Goal: Find specific page/section: Find specific page/section

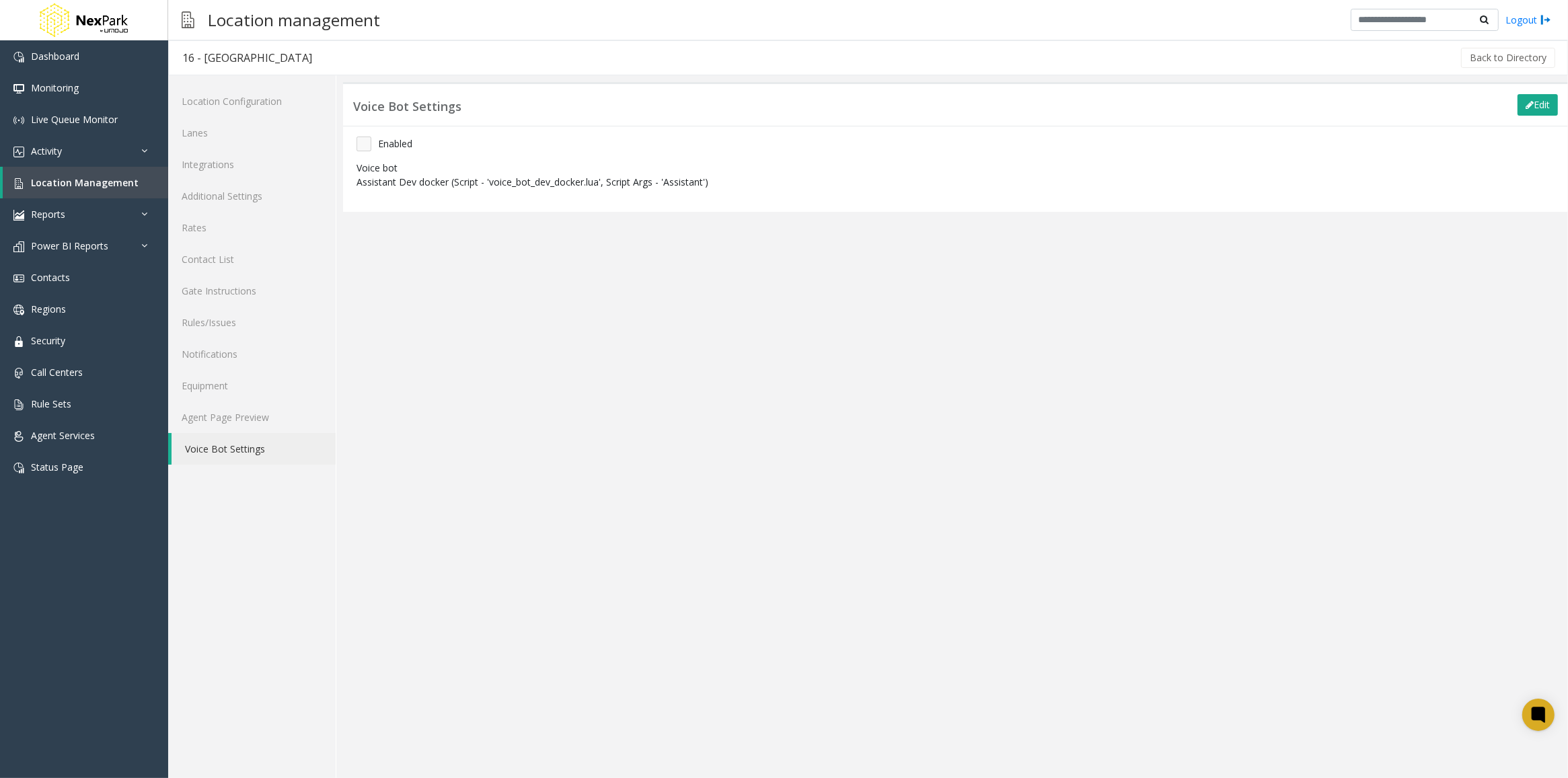
drag, startPoint x: 194, startPoint y: 670, endPoint x: 8, endPoint y: 571, distance: 210.7
click at [196, 670] on div "Location Configuration Lanes Integrations Additional Settings Rates Contact Lis…" at bounding box center [251, 426] width 168 height 703
click at [65, 186] on span "Location Management" at bounding box center [84, 182] width 108 height 13
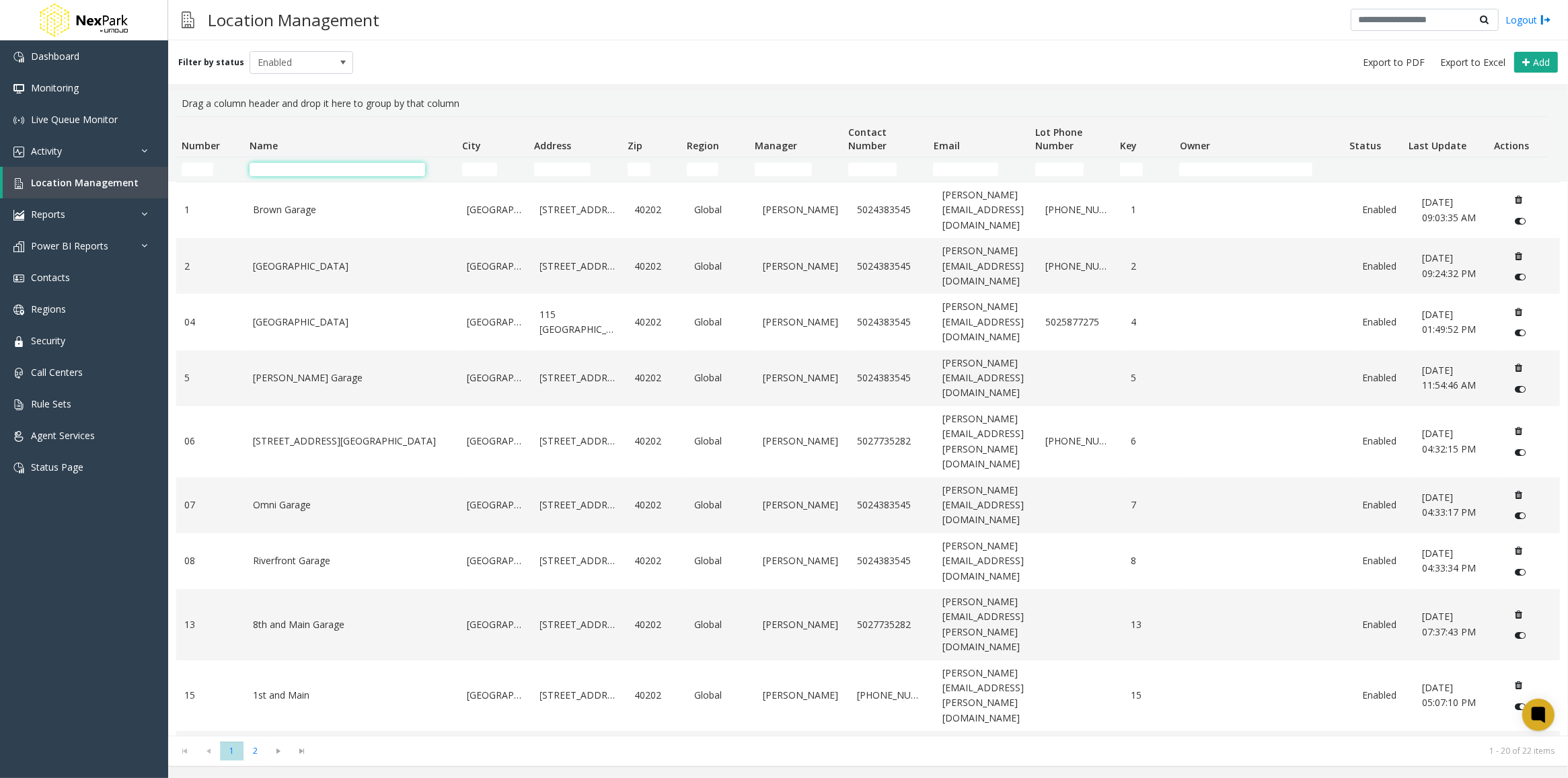
click at [294, 170] on input "Name Filter" at bounding box center [337, 169] width 176 height 13
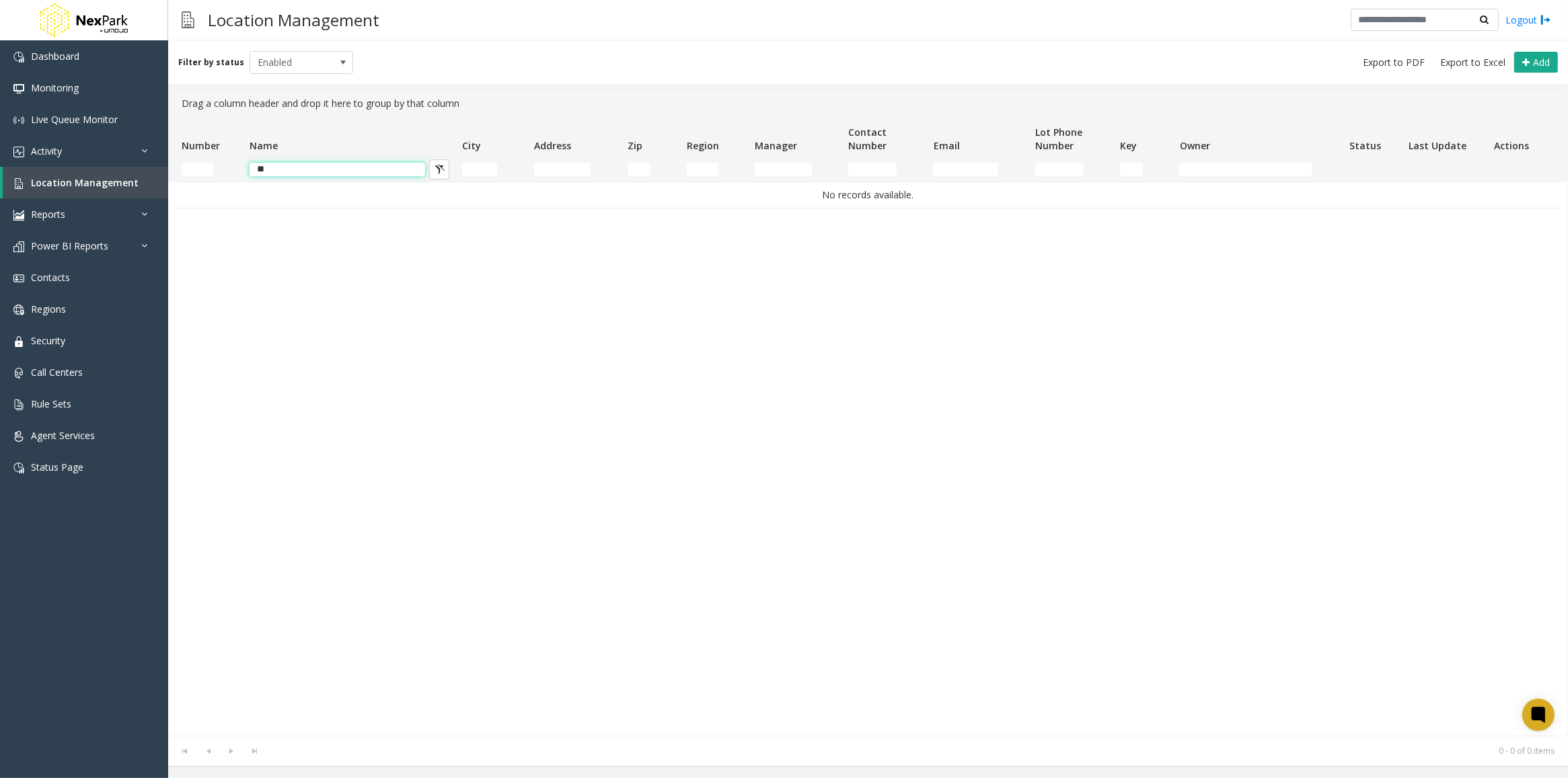
type input "*"
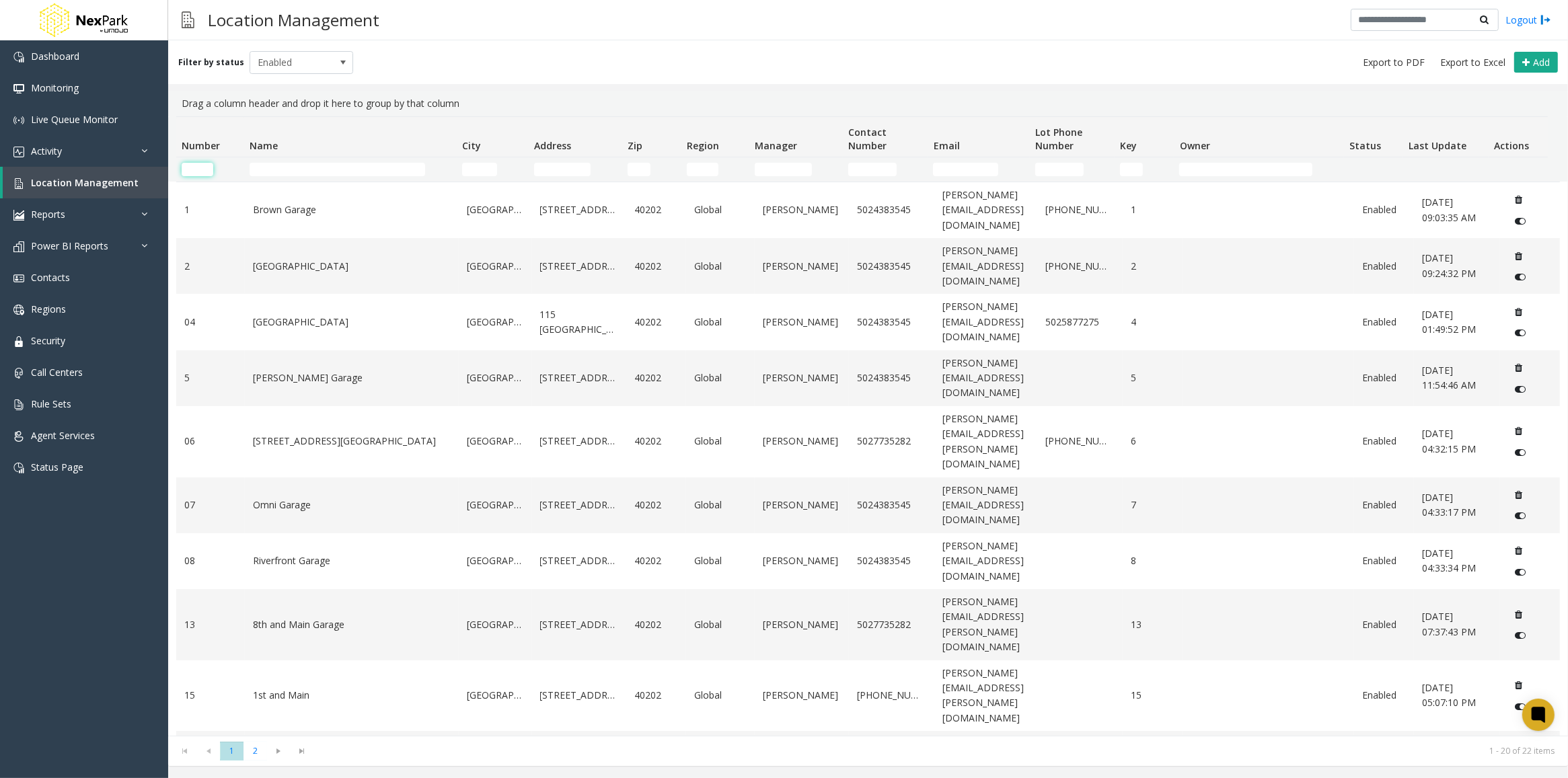
click at [205, 169] on input "Number Filter" at bounding box center [196, 169] width 31 height 13
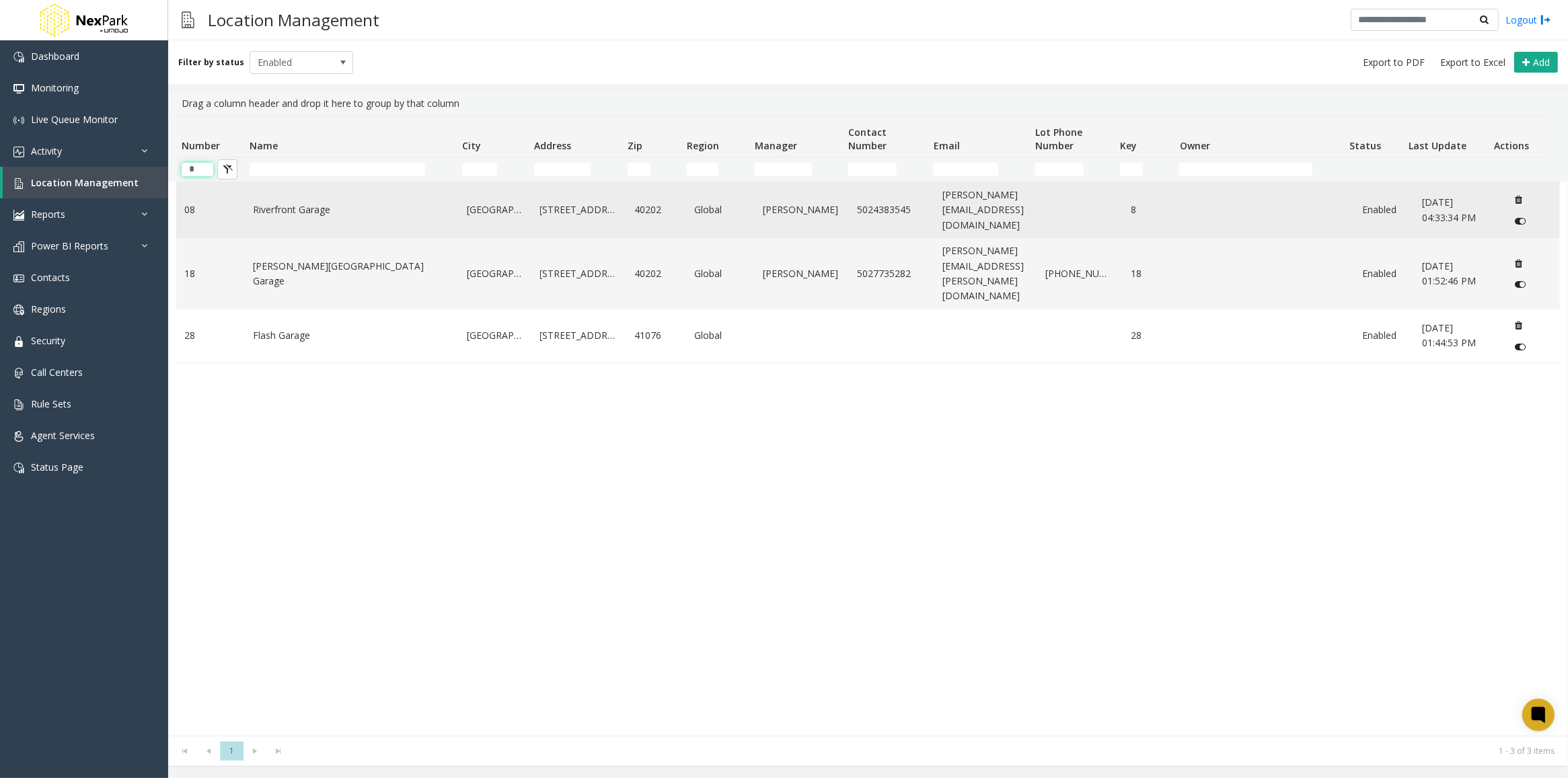
type input "*"
click at [300, 210] on link "Riverfront Garage" at bounding box center [352, 210] width 197 height 14
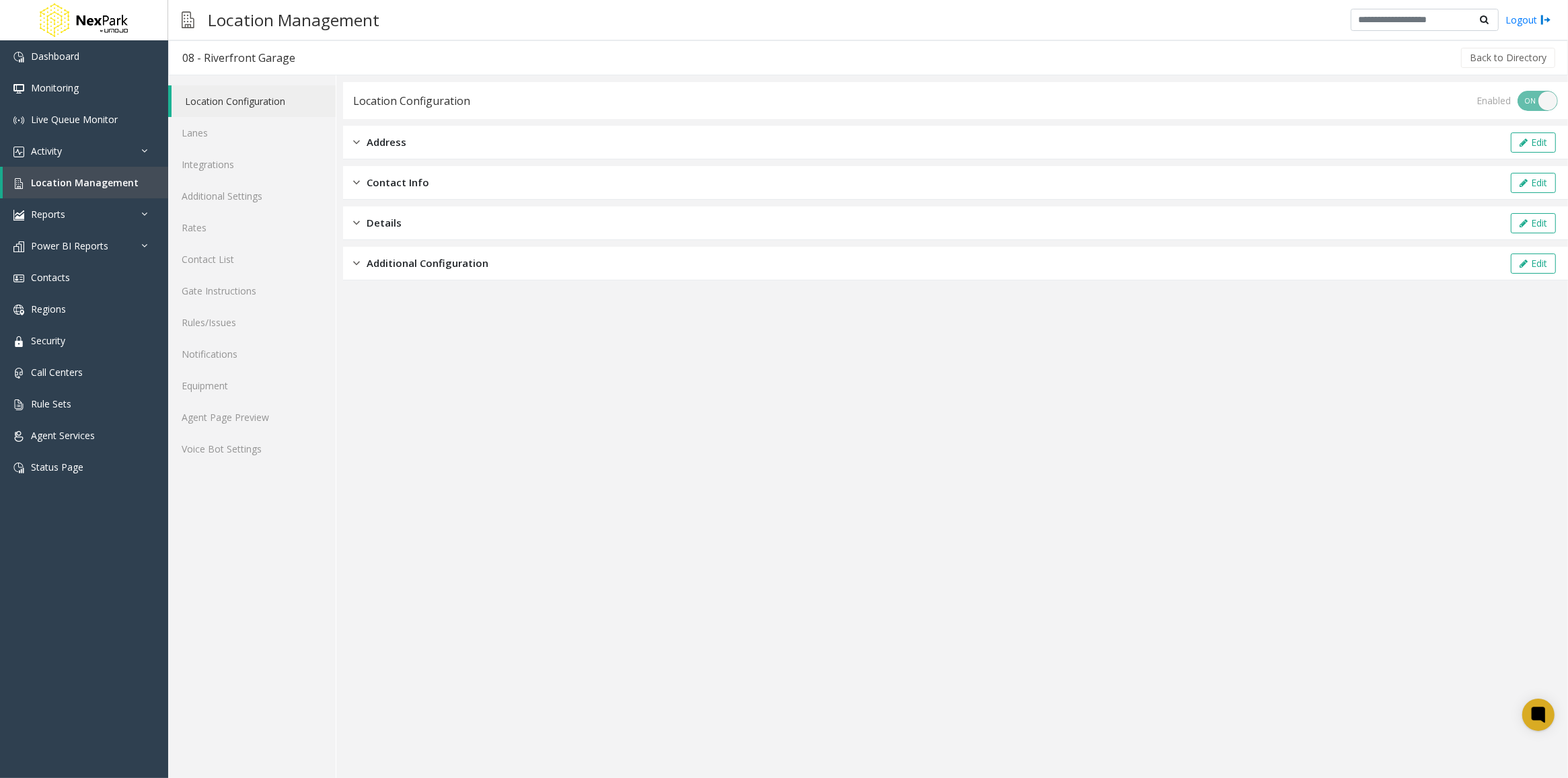
click at [388, 267] on span "Additional Configuration" at bounding box center [428, 263] width 122 height 15
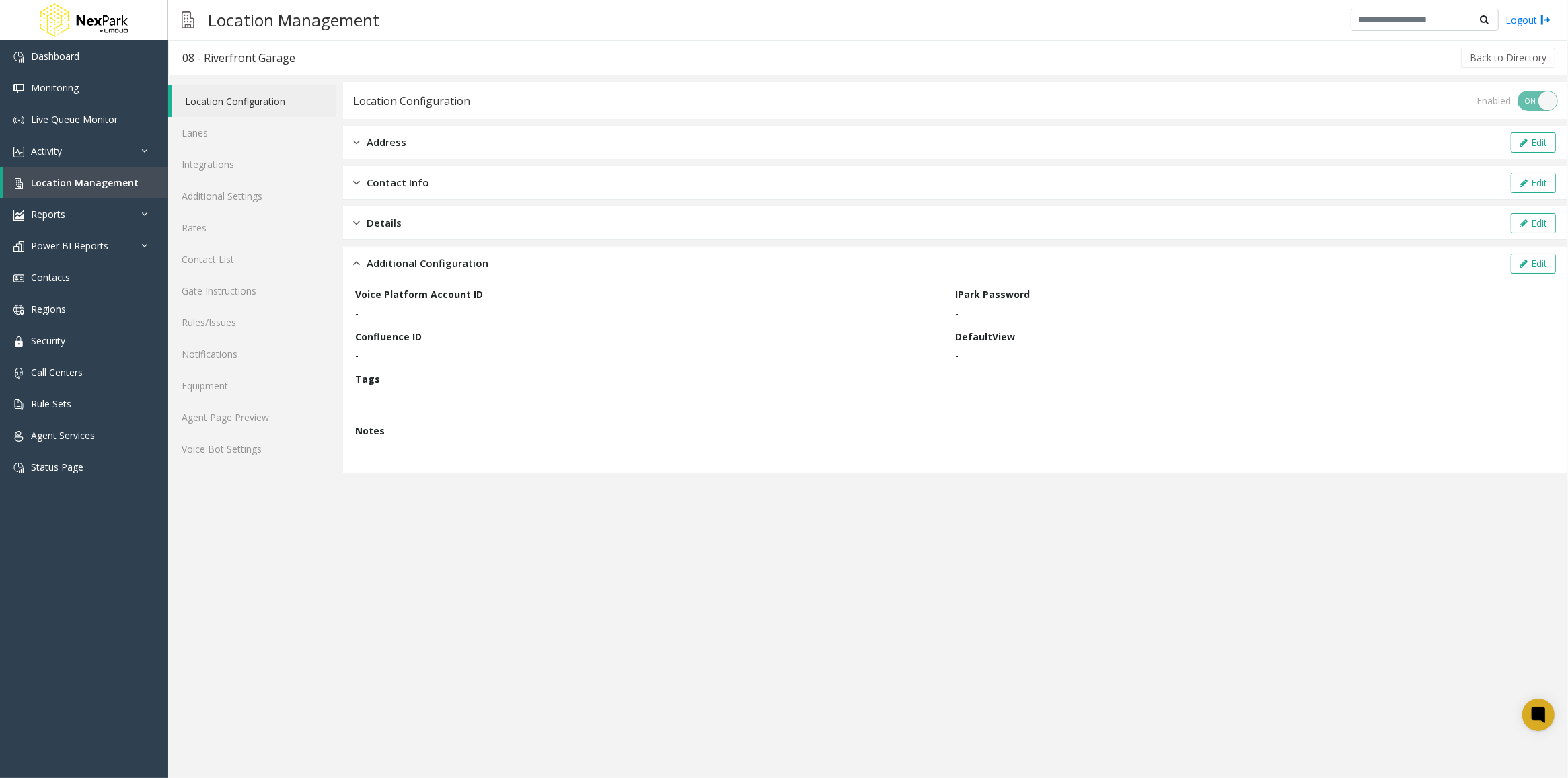
drag, startPoint x: 361, startPoint y: 317, endPoint x: 354, endPoint y: 310, distance: 9.9
click at [355, 310] on p "-" at bounding box center [652, 313] width 594 height 14
drag, startPoint x: 354, startPoint y: 310, endPoint x: 384, endPoint y: 313, distance: 30.1
click at [384, 313] on p "-" at bounding box center [652, 313] width 594 height 14
click at [362, 141] on div "Address" at bounding box center [379, 142] width 53 height 15
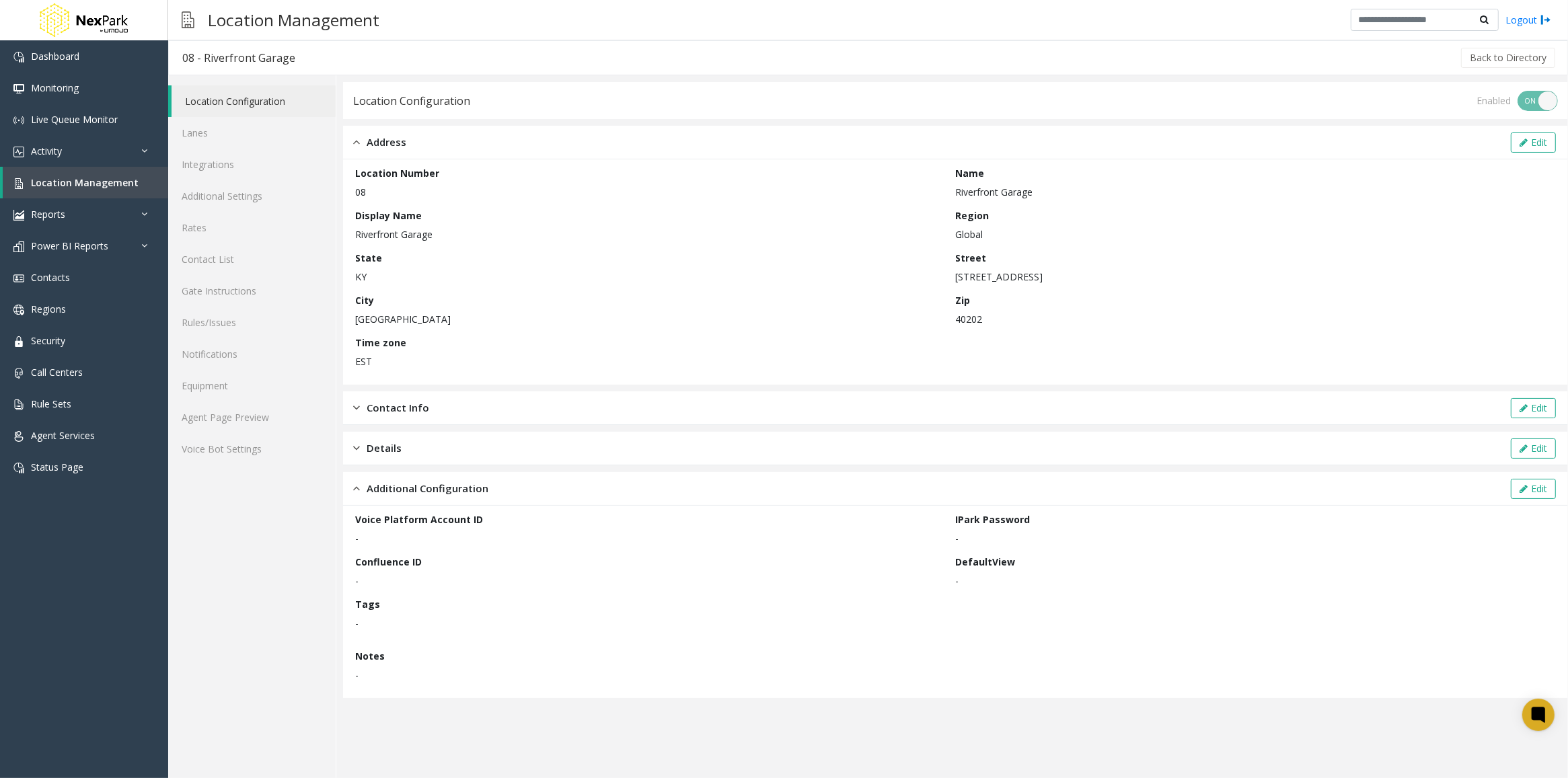
click at [189, 642] on div "Location Configuration Lanes Integrations Additional Settings Rates Contact Lis…" at bounding box center [251, 426] width 168 height 703
click at [225, 630] on div "Location Configuration Lanes Integrations Additional Settings Rates Contact Lis…" at bounding box center [251, 426] width 168 height 703
drag, startPoint x: 203, startPoint y: 57, endPoint x: 298, endPoint y: 52, distance: 95.1
click at [298, 52] on h3 "08 - Riverfront Garage" at bounding box center [239, 57] width 140 height 31
